Goal: Transaction & Acquisition: Purchase product/service

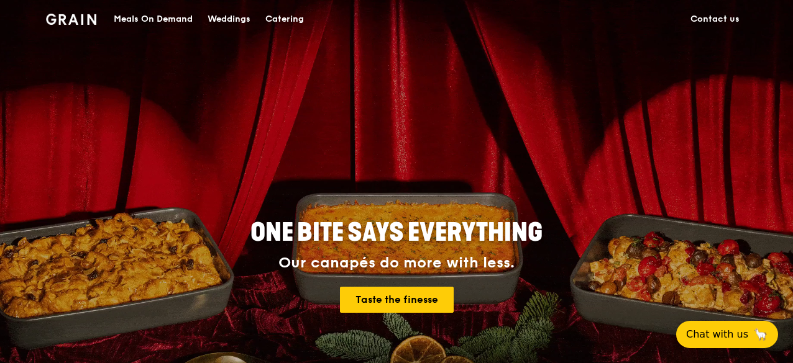
click at [281, 20] on div "Catering" at bounding box center [284, 19] width 39 height 37
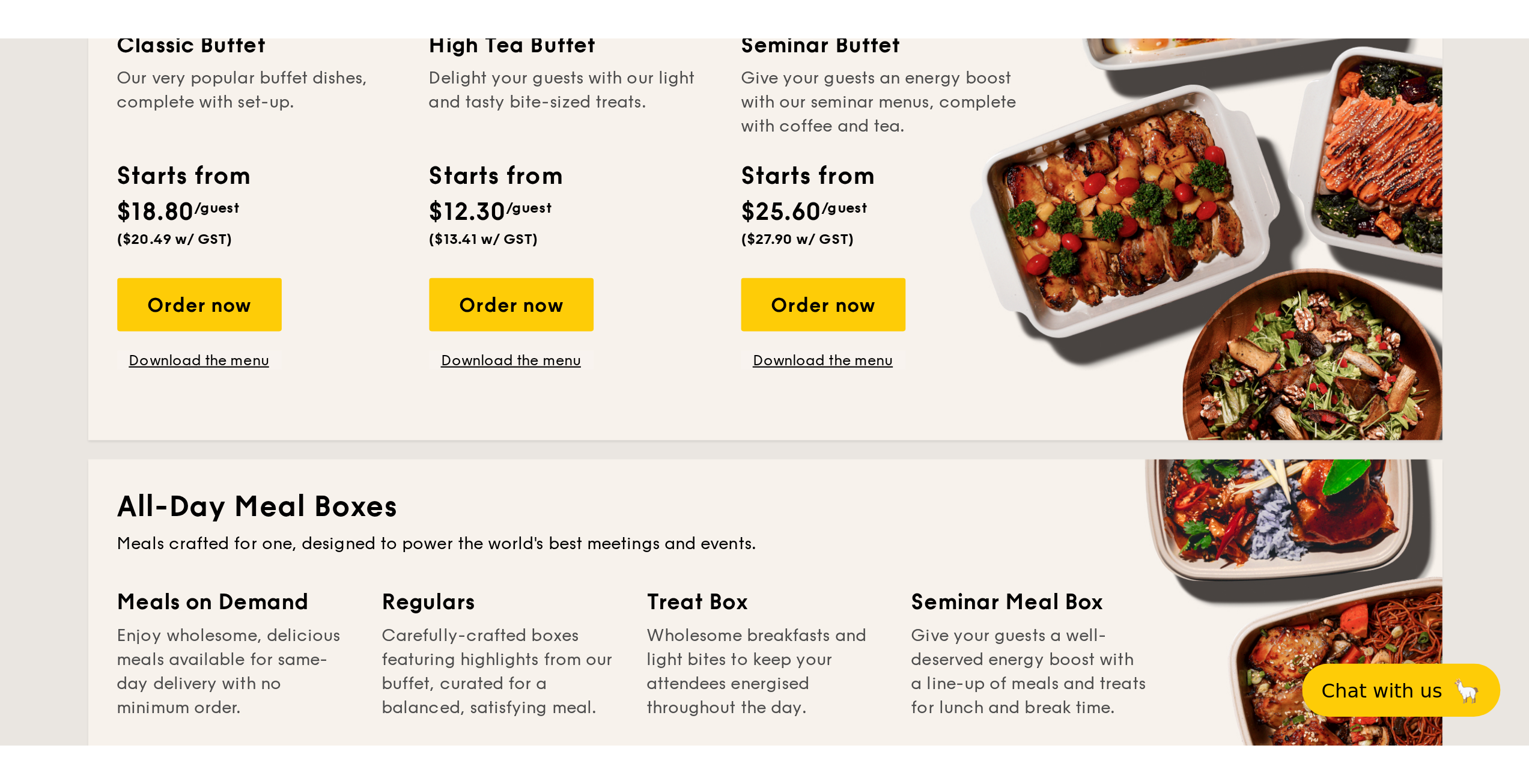
scroll to position [841, 0]
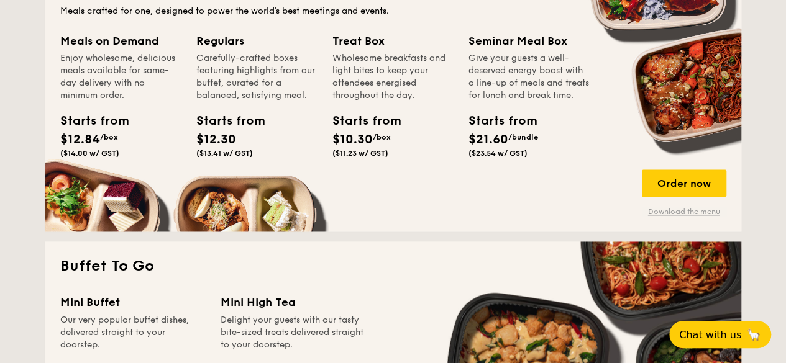
click at [695, 212] on link "Download the menu" at bounding box center [684, 212] width 84 height 10
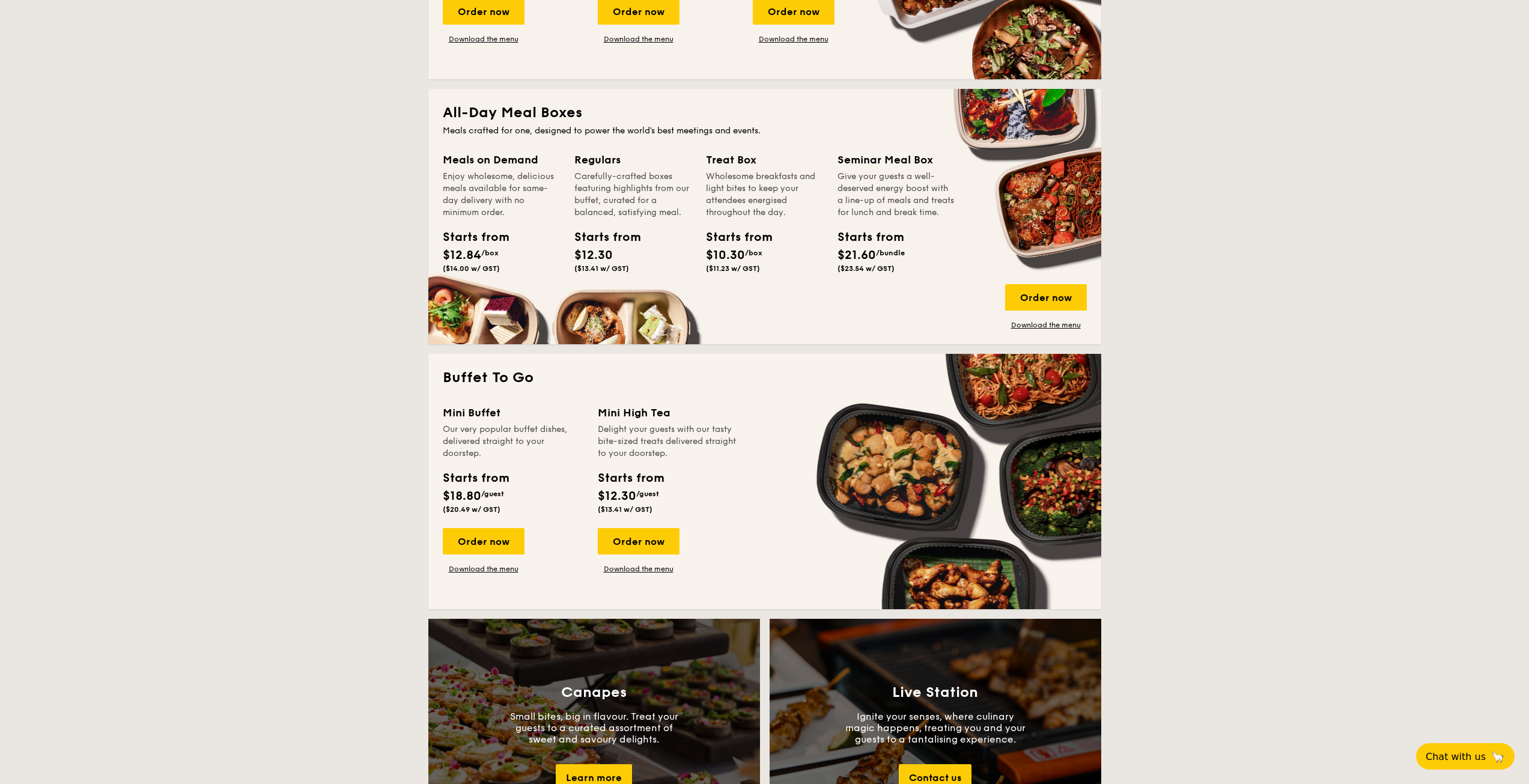
scroll to position [660, 0]
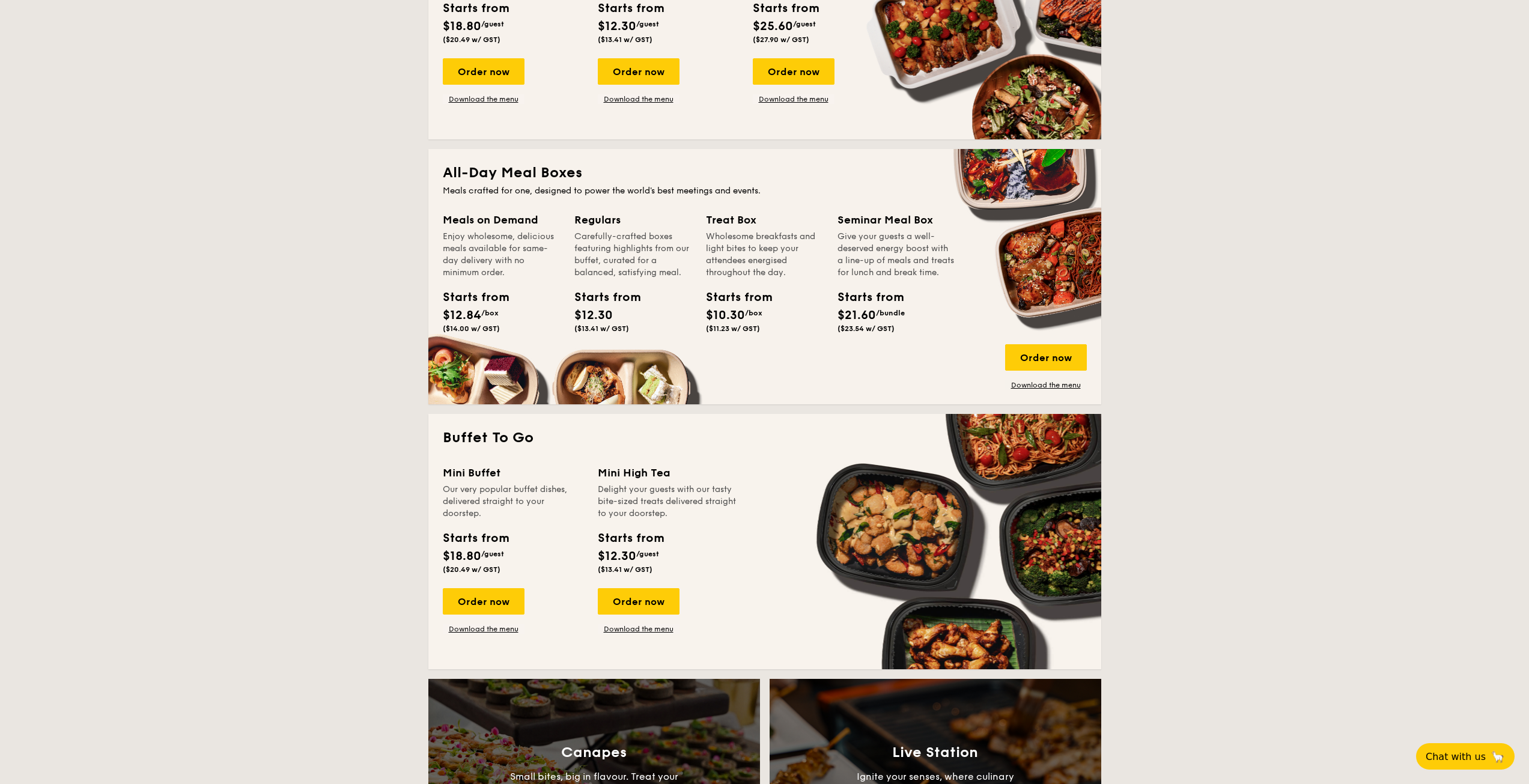
click at [759, 340] on div "Meals on Demand Enjoy wholesome, delicious meals available for same-day deliver…" at bounding box center [765, 301] width 644 height 179
click at [759, 351] on div "Order now" at bounding box center [1045, 357] width 81 height 26
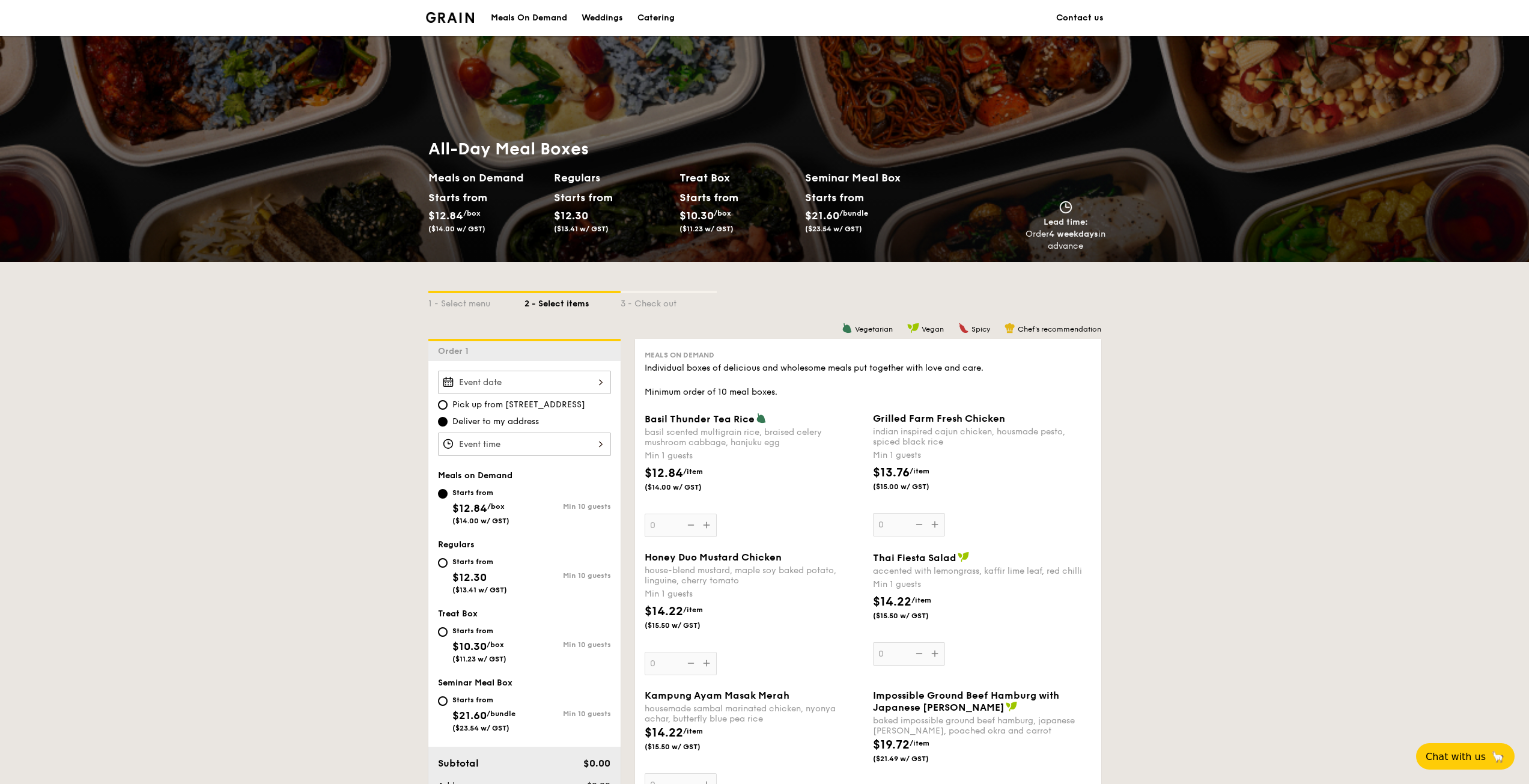
scroll to position [60, 0]
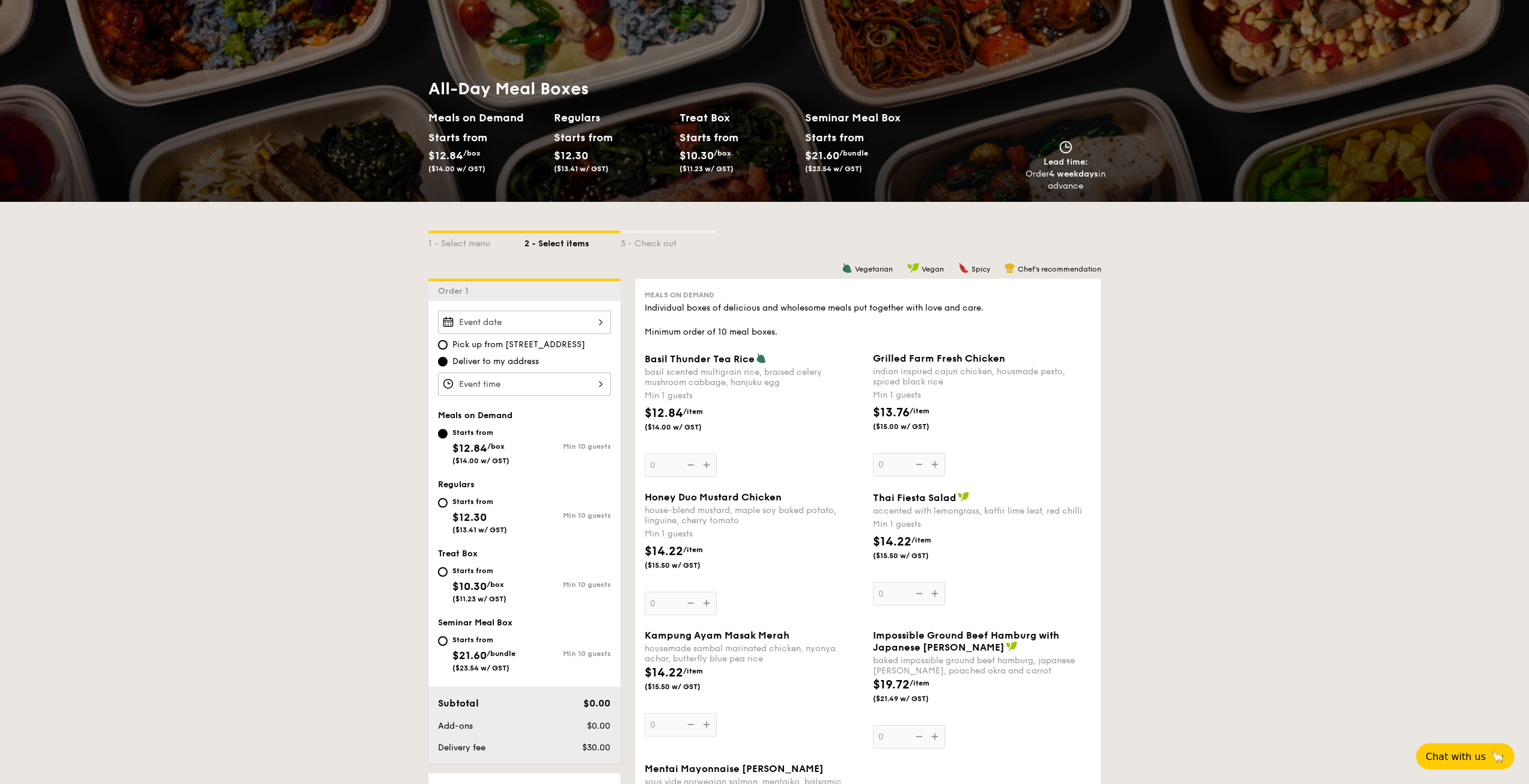
click at [588, 322] on div at bounding box center [524, 322] width 173 height 23
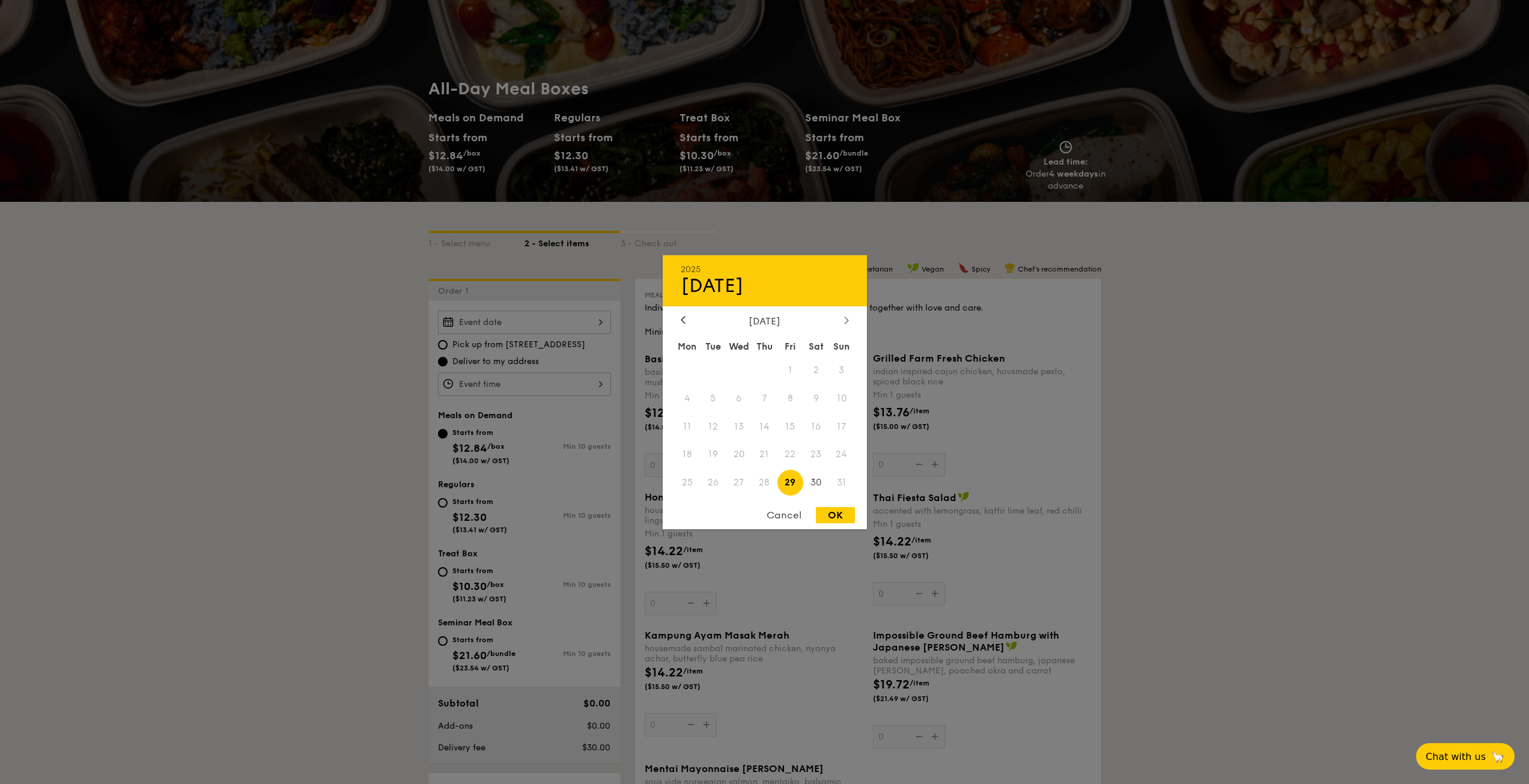
click at [759, 323] on icon at bounding box center [846, 320] width 5 height 8
click at [759, 351] on span "5" at bounding box center [790, 369] width 26 height 26
click at [759, 351] on div "OK" at bounding box center [836, 514] width 39 height 16
type input "[DATE]"
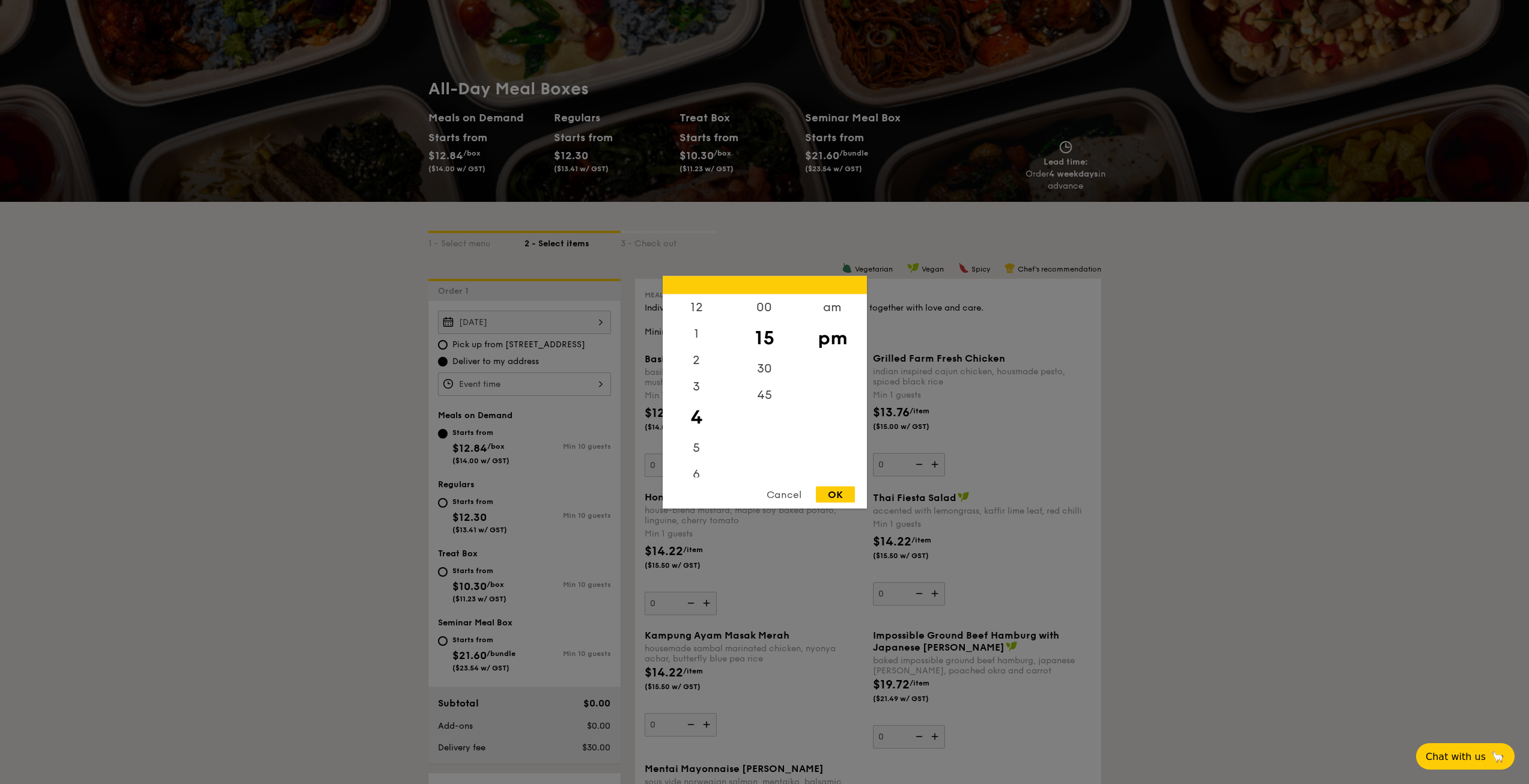
click at [599, 351] on div "12 1 2 3 4 5 6 7 8 9 10 11 00 15 30 45 am pm Cancel OK" at bounding box center [524, 384] width 173 height 23
click at [697, 351] on div "2" at bounding box center [696, 363] width 68 height 35
click at [759, 351] on div "30" at bounding box center [764, 372] width 68 height 35
click at [759, 351] on div "OK" at bounding box center [836, 494] width 39 height 16
type input "2:30PM"
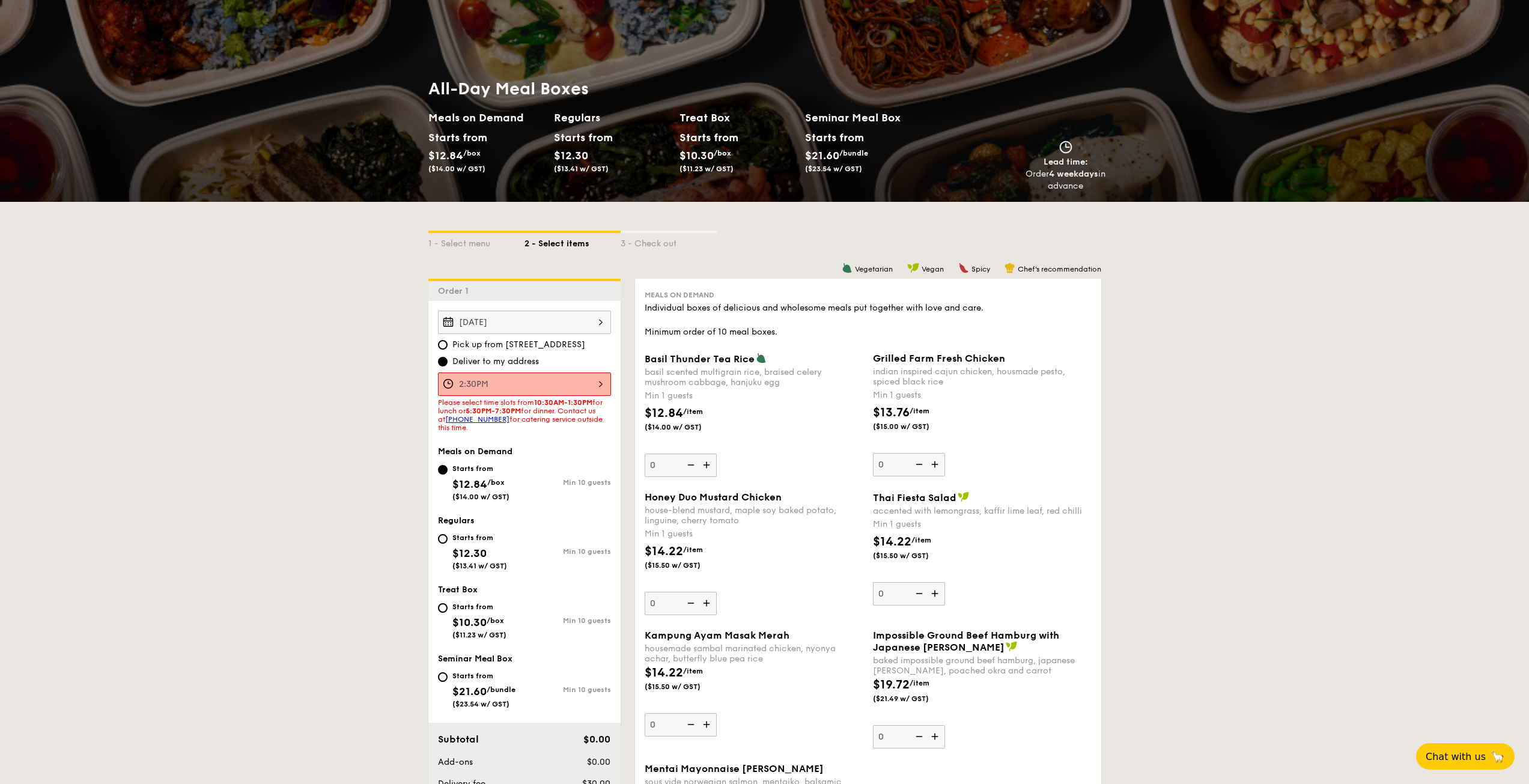
scroll to position [120, 0]
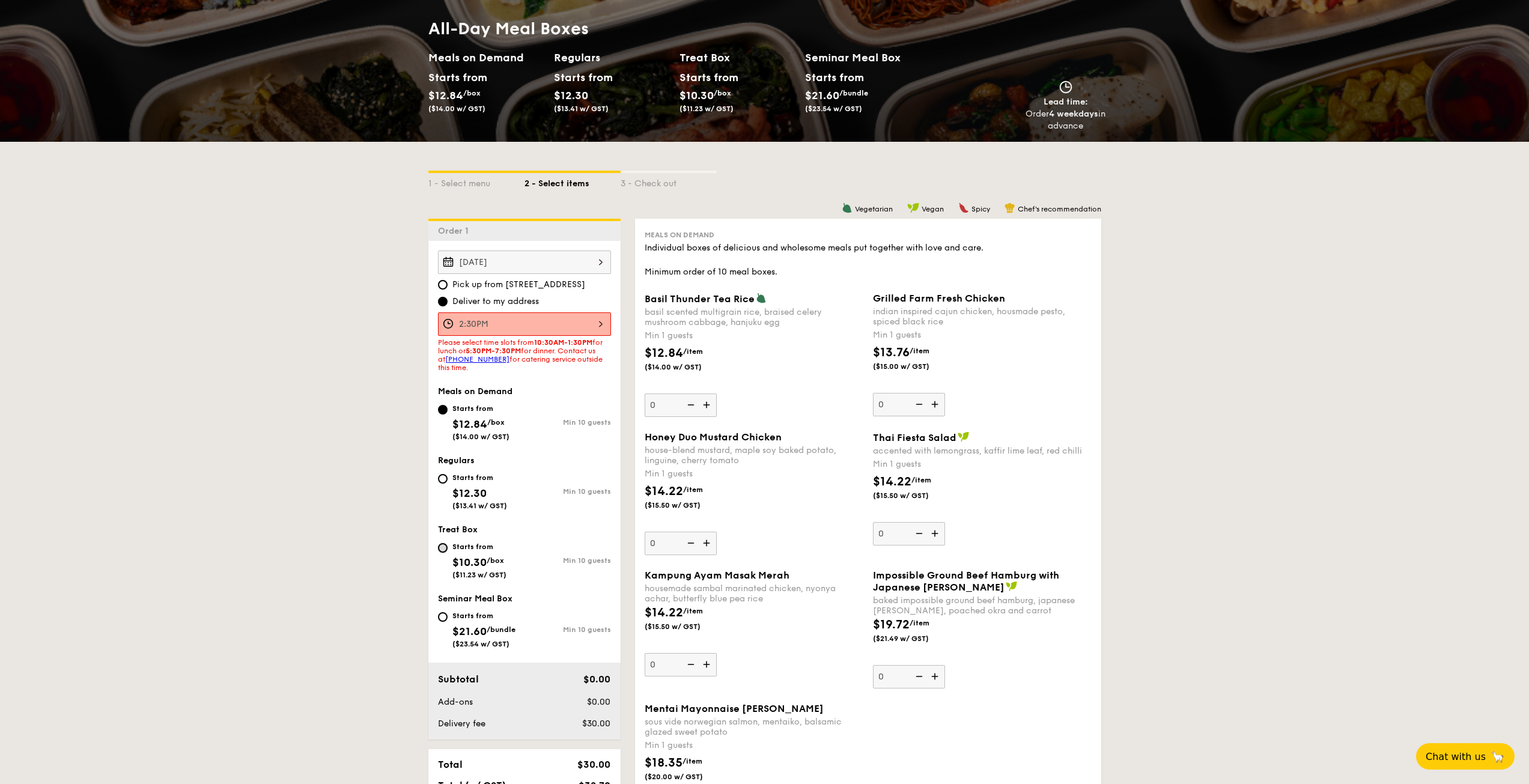
click at [444, 351] on input "Starts from $10.30 /box ($11.23 w/ GST) Min 10 guests" at bounding box center [443, 548] width 10 height 10
radio input "true"
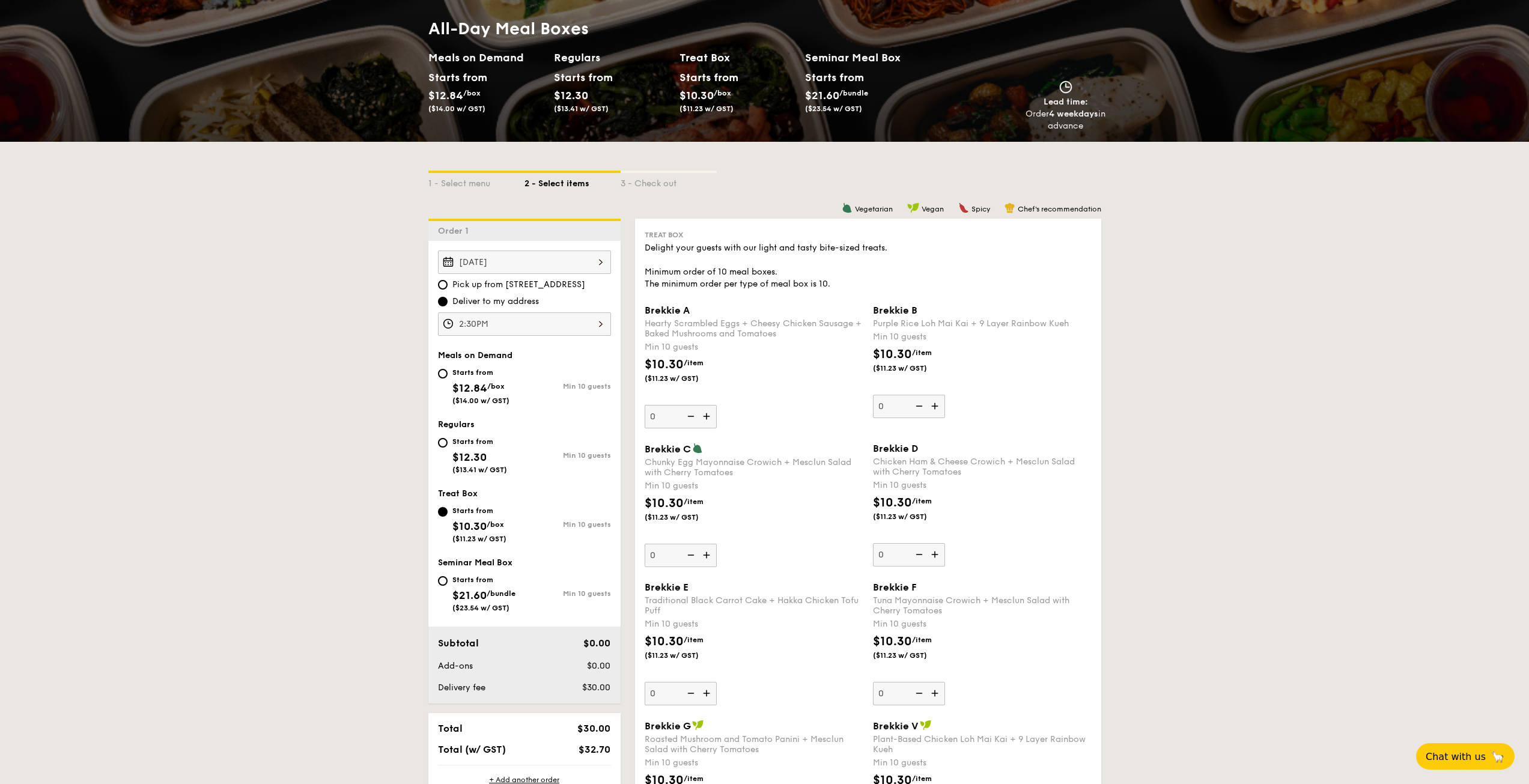
click at [708, 351] on img at bounding box center [708, 417] width 18 height 23
click at [708, 351] on input "0" at bounding box center [681, 417] width 73 height 23
type input "10"
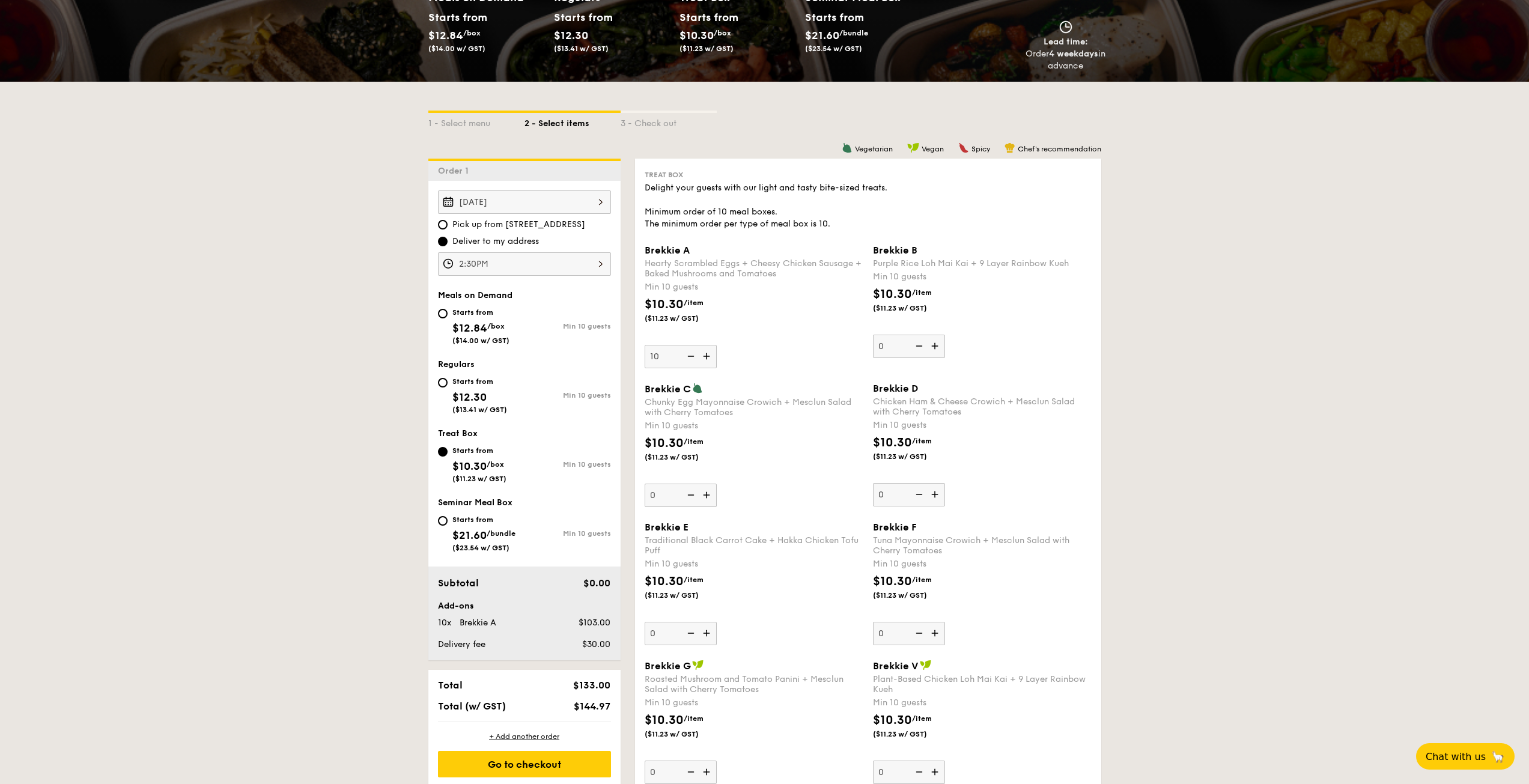
click at [759, 346] on img at bounding box center [936, 346] width 18 height 23
click at [759, 346] on input "0" at bounding box center [909, 346] width 73 height 23
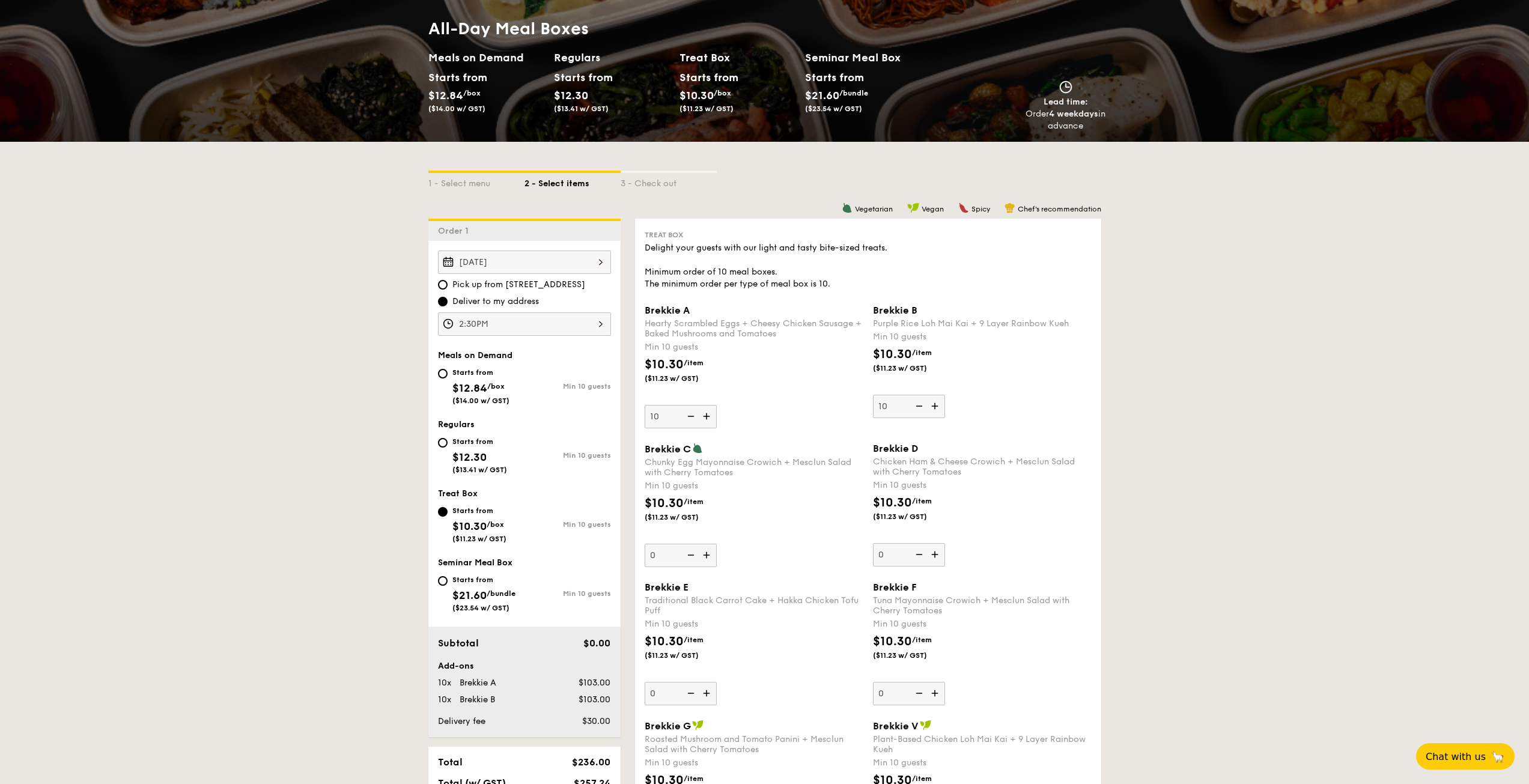
click at [759, 351] on img at bounding box center [918, 406] width 18 height 23
click at [759, 351] on input "10" at bounding box center [909, 406] width 73 height 23
type input "0"
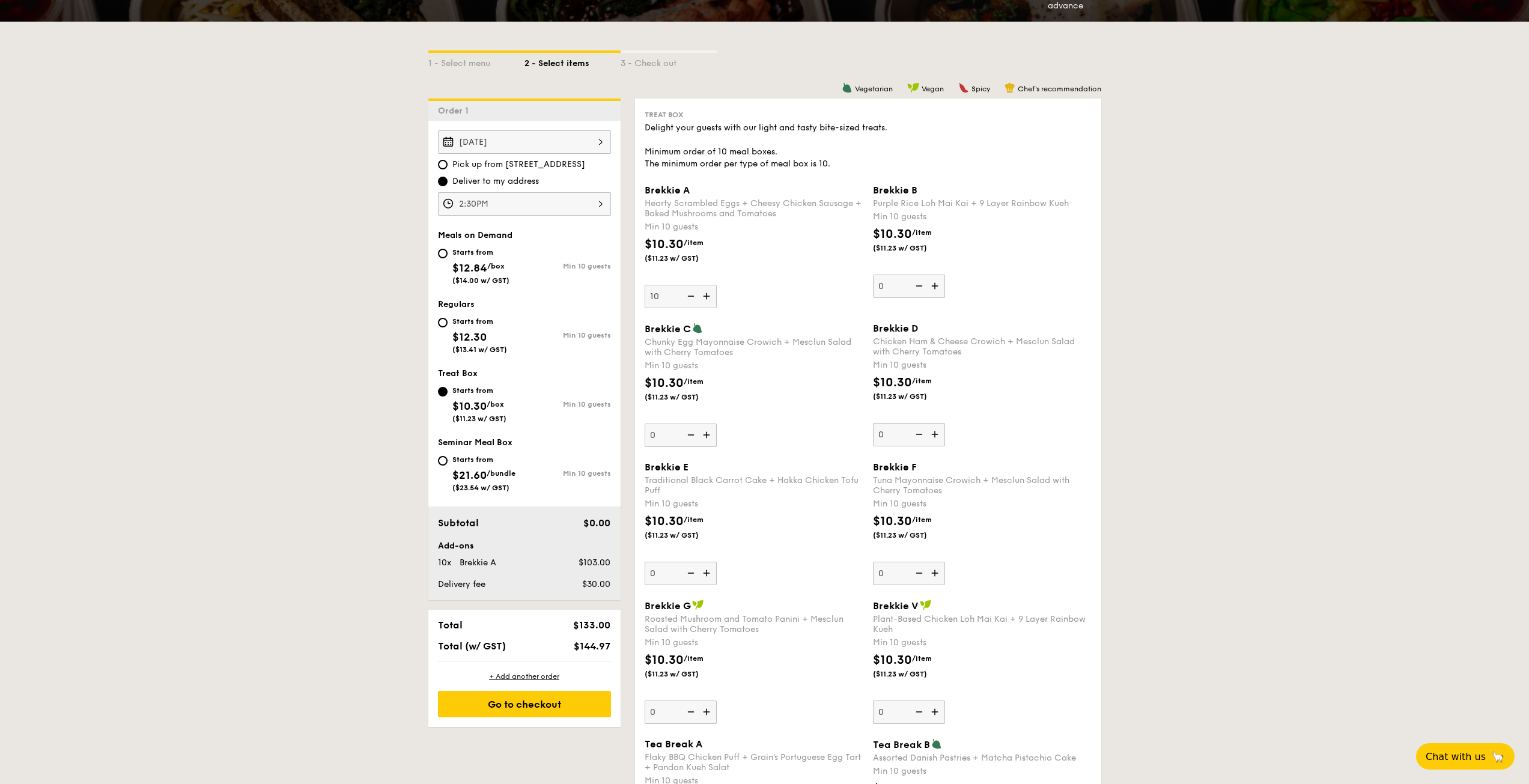
scroll to position [301, 0]
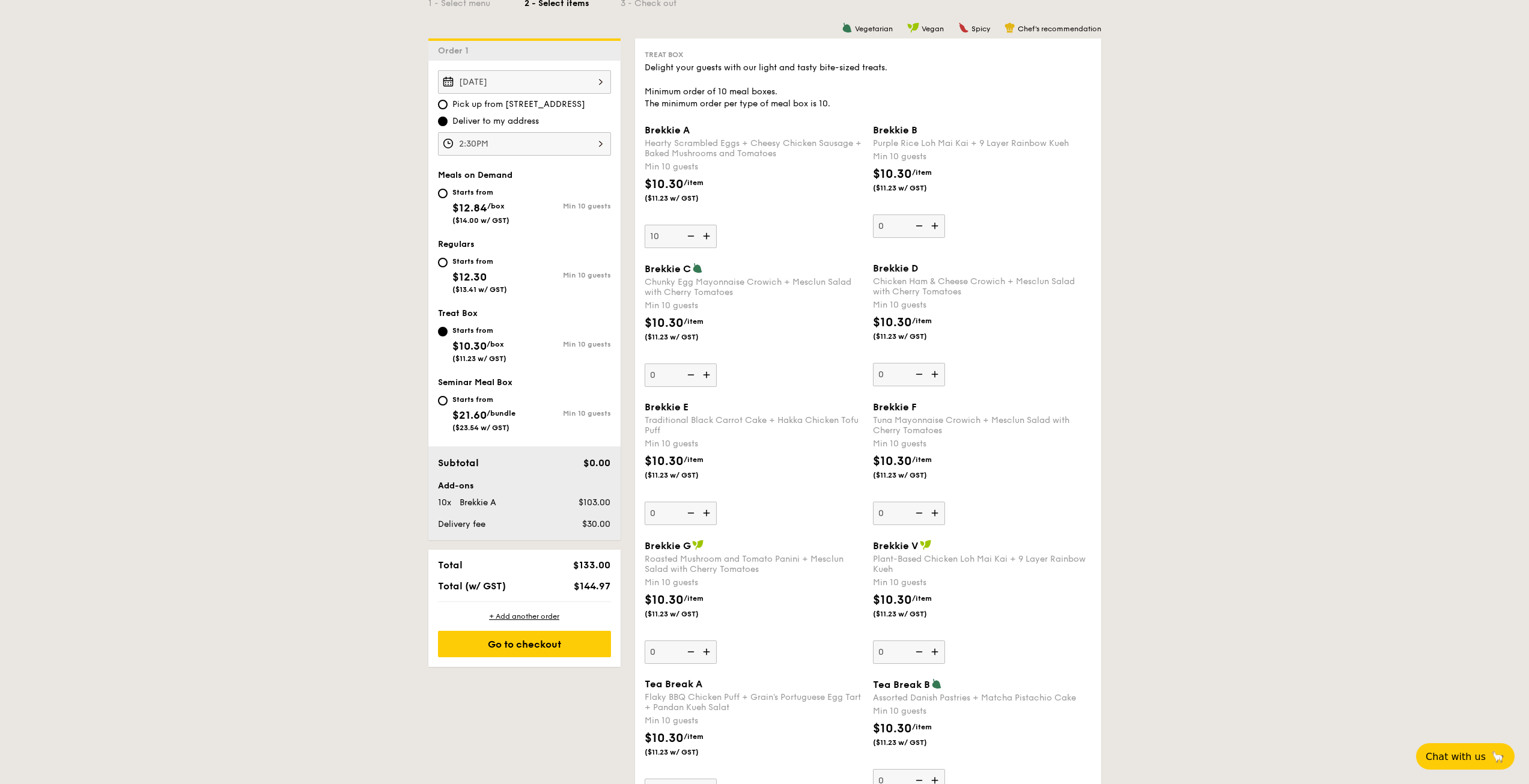
click at [759, 351] on img at bounding box center [936, 652] width 18 height 23
click at [759, 351] on input "0" at bounding box center [909, 652] width 73 height 23
type input "10"
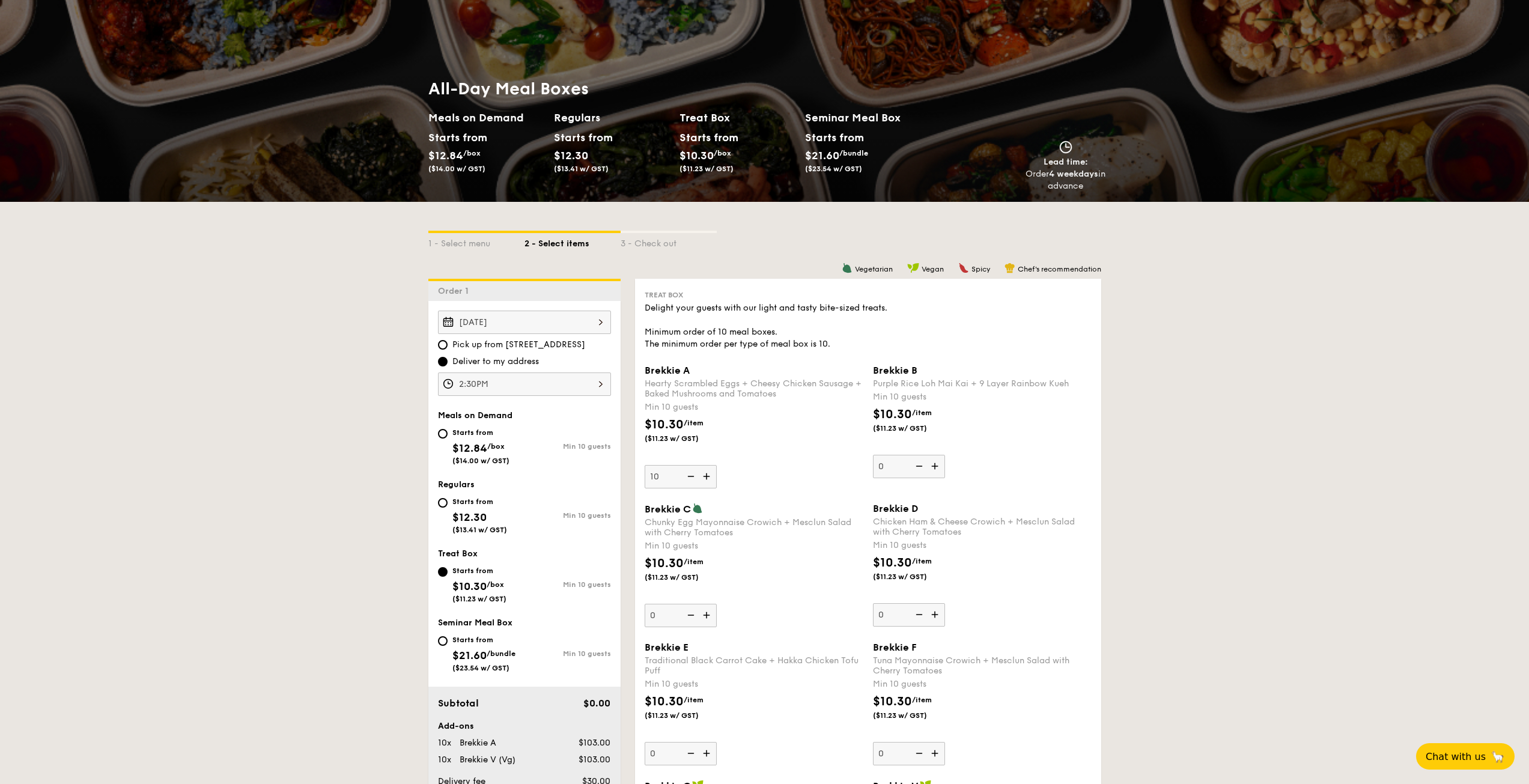
scroll to position [561, 0]
